Goal: Check status: Check status

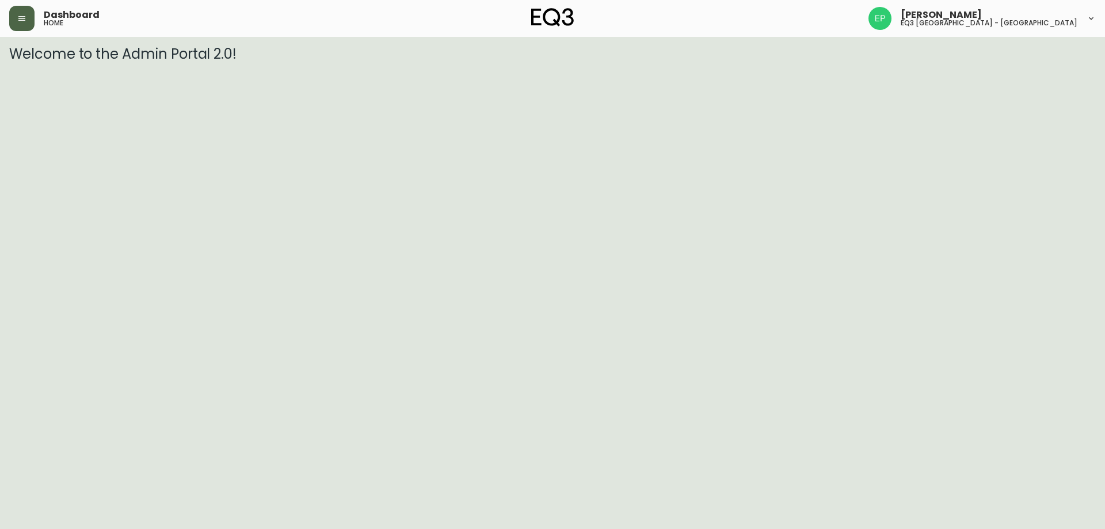
click at [25, 25] on button "button" at bounding box center [21, 18] width 25 height 25
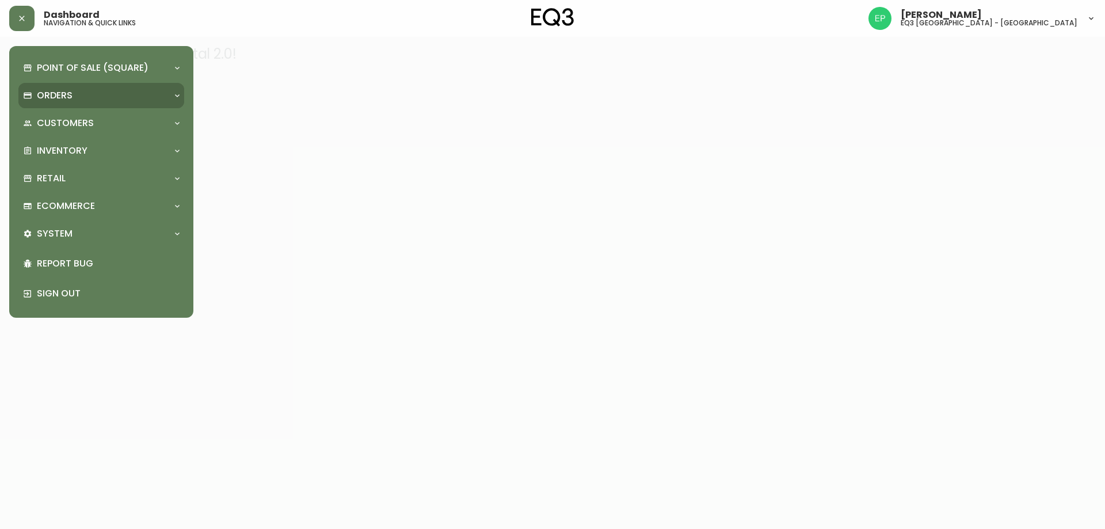
click at [56, 103] on div "Orders" at bounding box center [101, 95] width 166 height 25
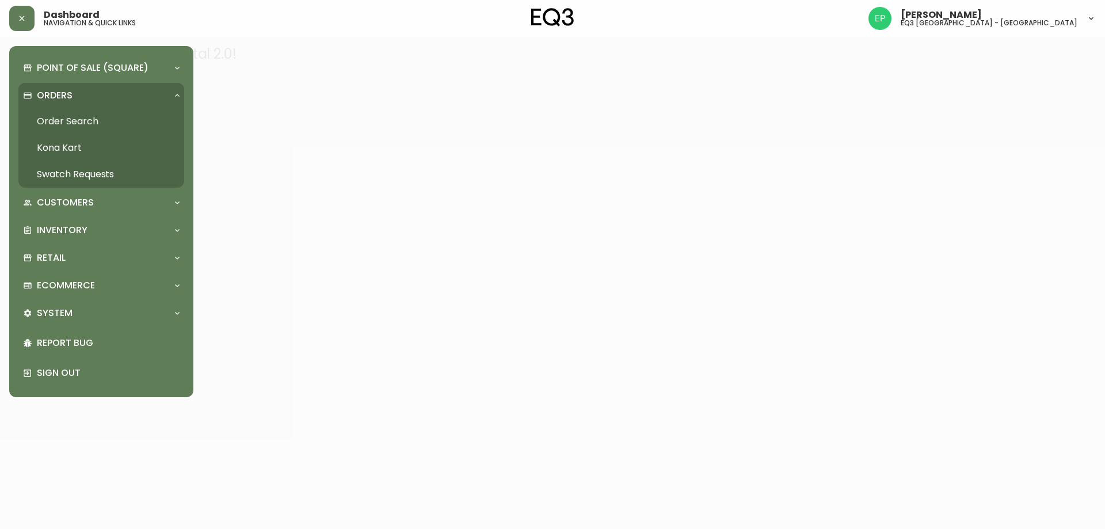
click at [78, 122] on link "Order Search" at bounding box center [101, 121] width 166 height 26
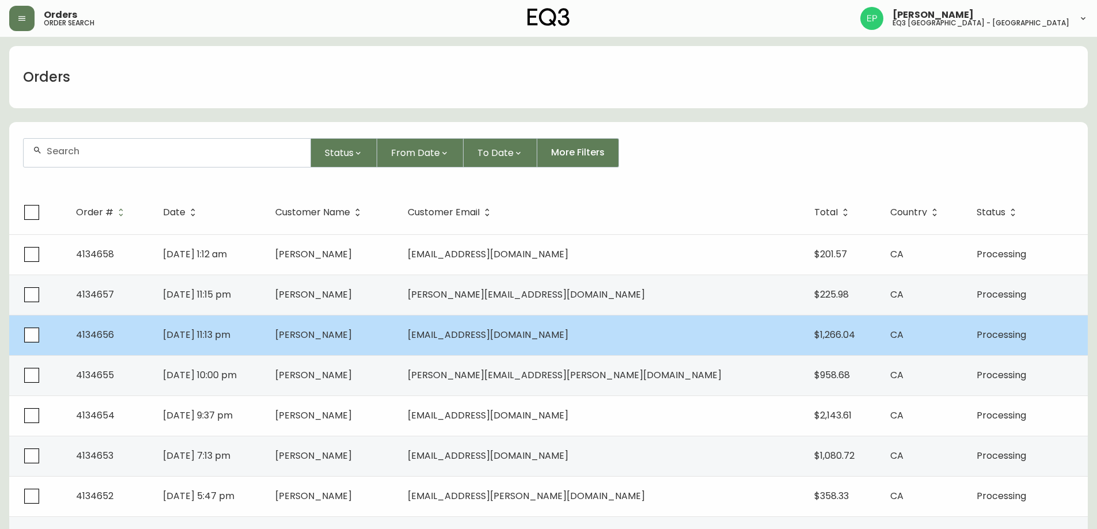
click at [693, 336] on td "[EMAIL_ADDRESS][DOMAIN_NAME]" at bounding box center [601, 335] width 406 height 40
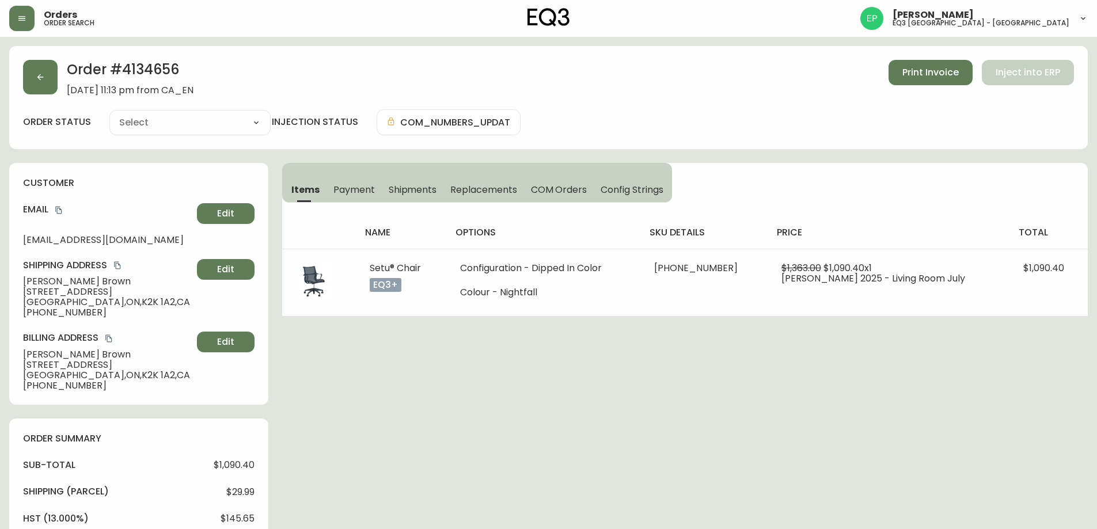
type input "Processing"
select select "PROCESSING"
click at [35, 79] on button "button" at bounding box center [40, 77] width 35 height 35
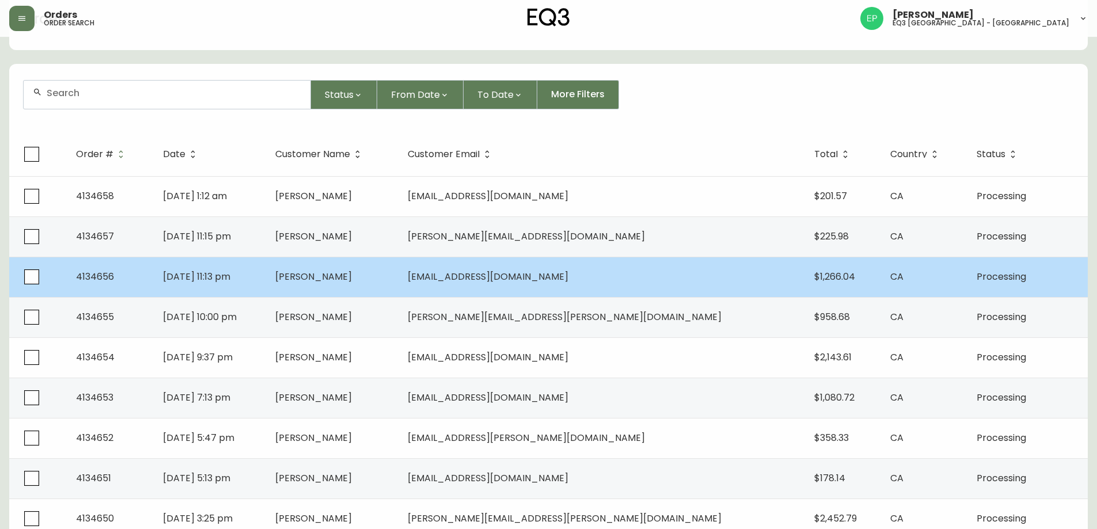
scroll to position [115, 0]
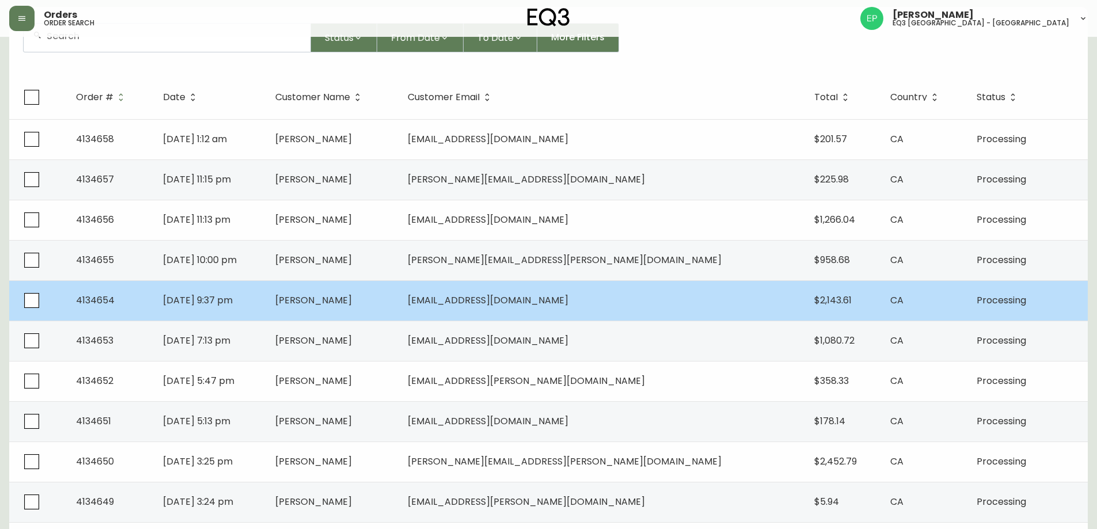
click at [398, 310] on td "[PERSON_NAME]" at bounding box center [332, 300] width 132 height 40
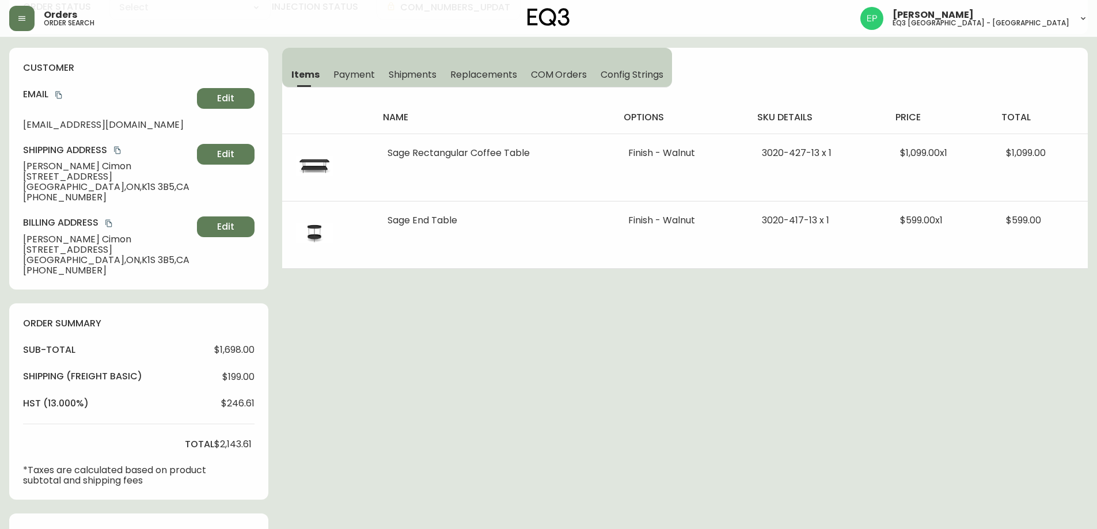
type input "Processing"
select select "PROCESSING"
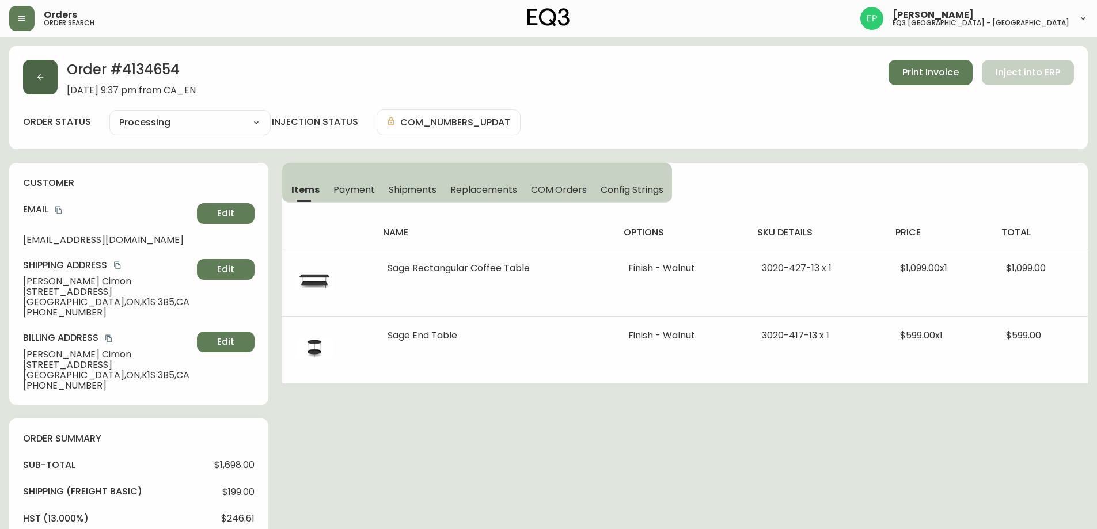
click at [29, 72] on button "button" at bounding box center [40, 77] width 35 height 35
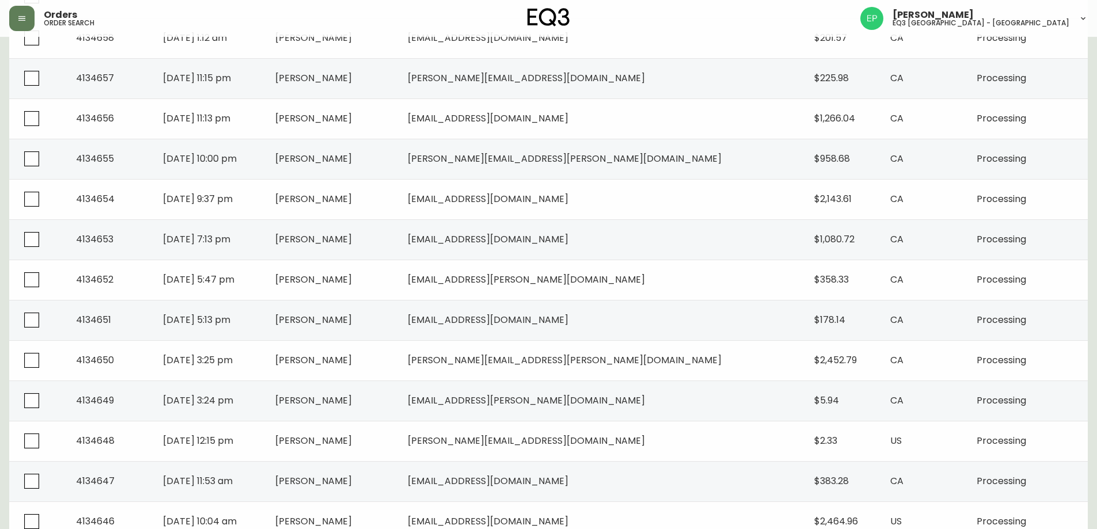
scroll to position [230, 0]
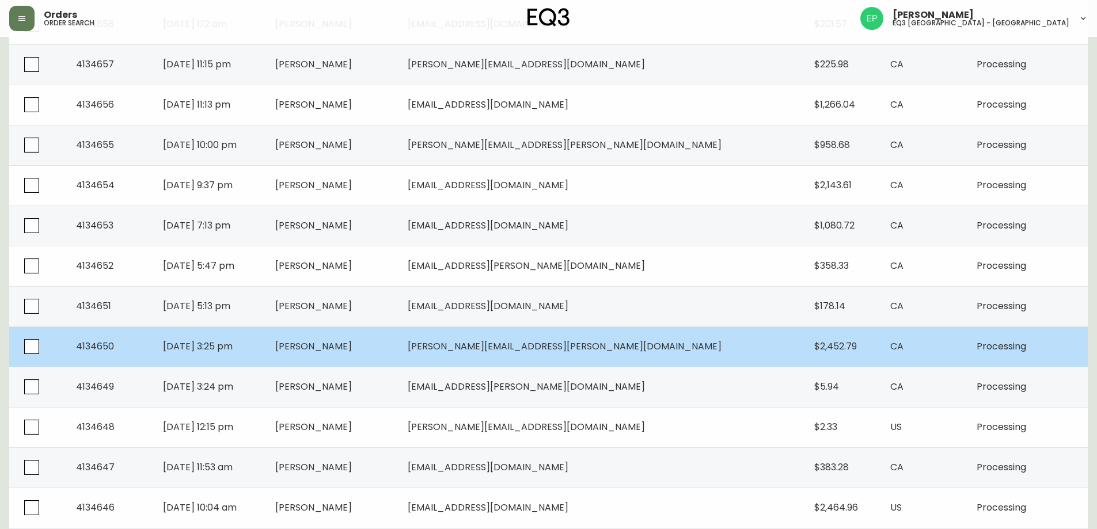
click at [398, 349] on td "[PERSON_NAME]" at bounding box center [332, 346] width 132 height 40
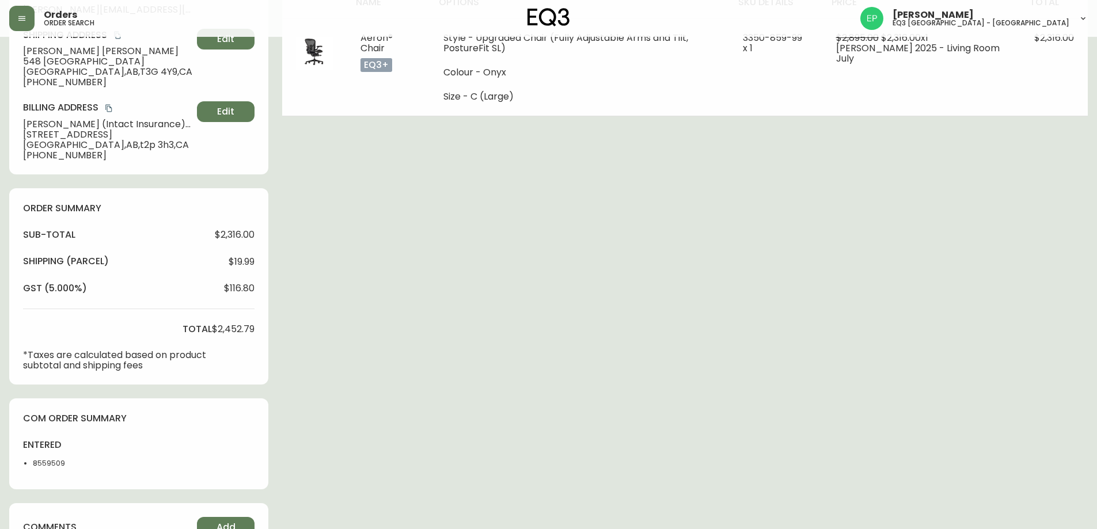
type input "Processing"
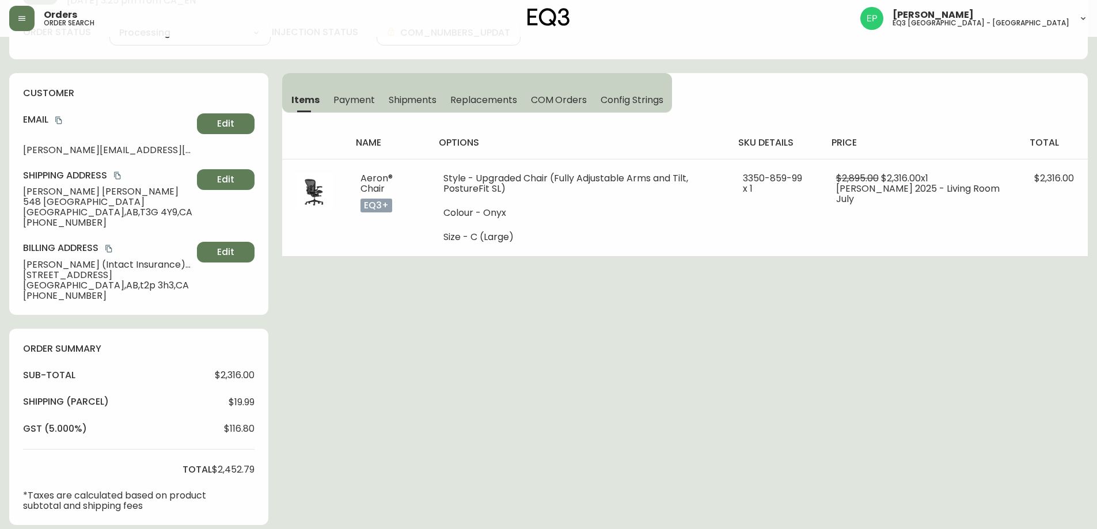
select select "PROCESSING"
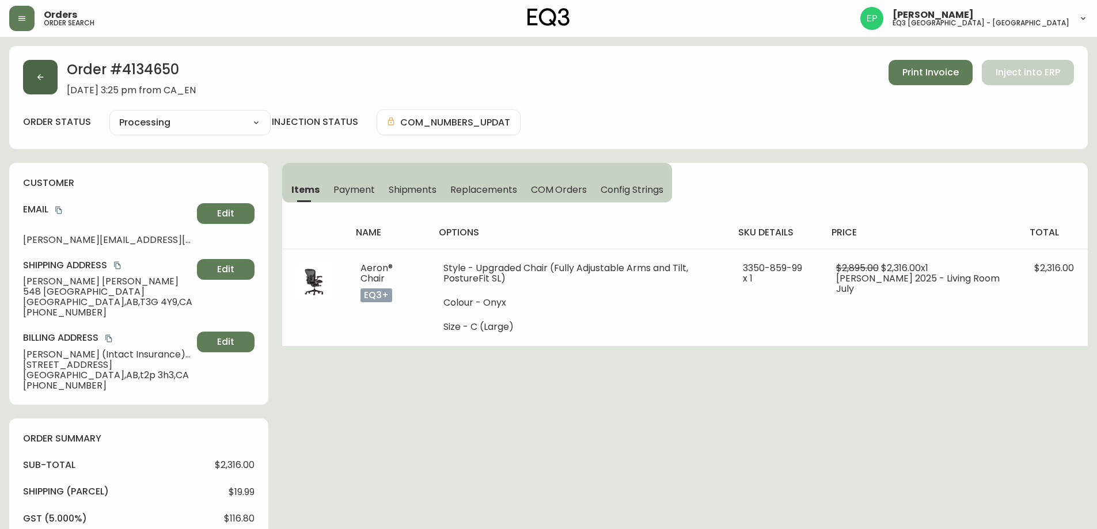
click at [47, 78] on button "button" at bounding box center [40, 77] width 35 height 35
